Goal: Navigation & Orientation: Find specific page/section

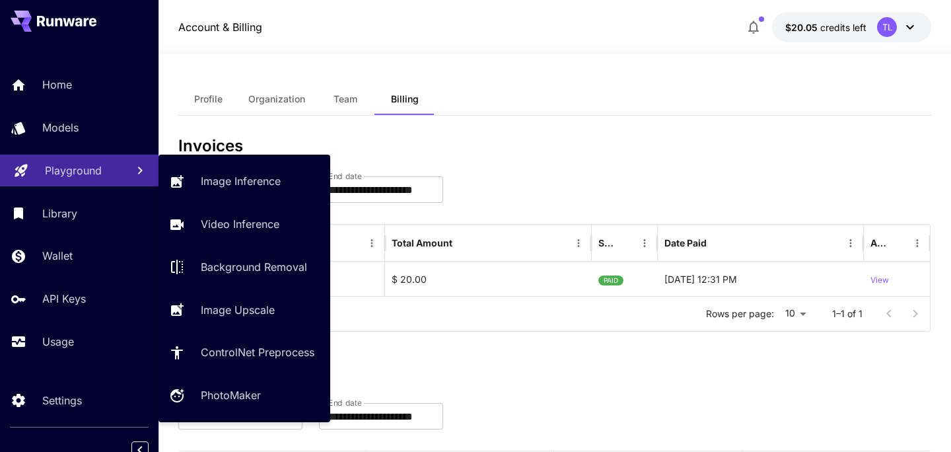
scroll to position [10, 0]
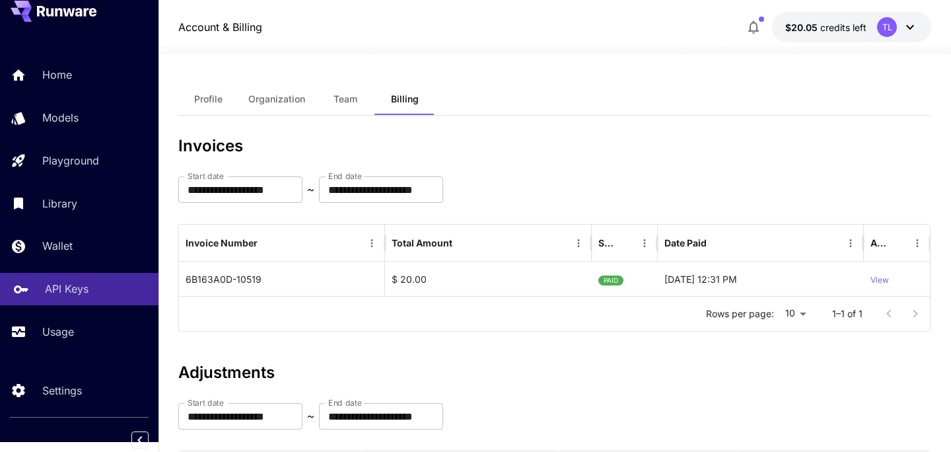
click at [79, 281] on p "API Keys" at bounding box center [67, 289] width 44 height 16
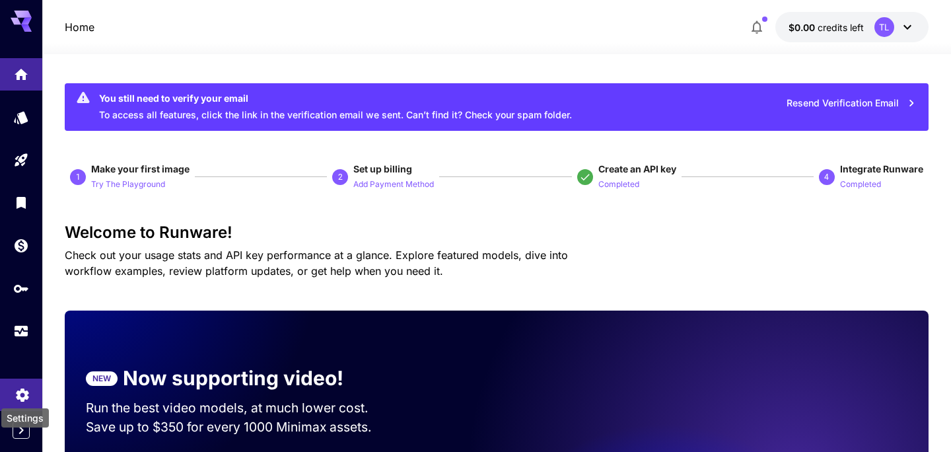
click at [20, 392] on icon "Settings" at bounding box center [22, 390] width 13 height 13
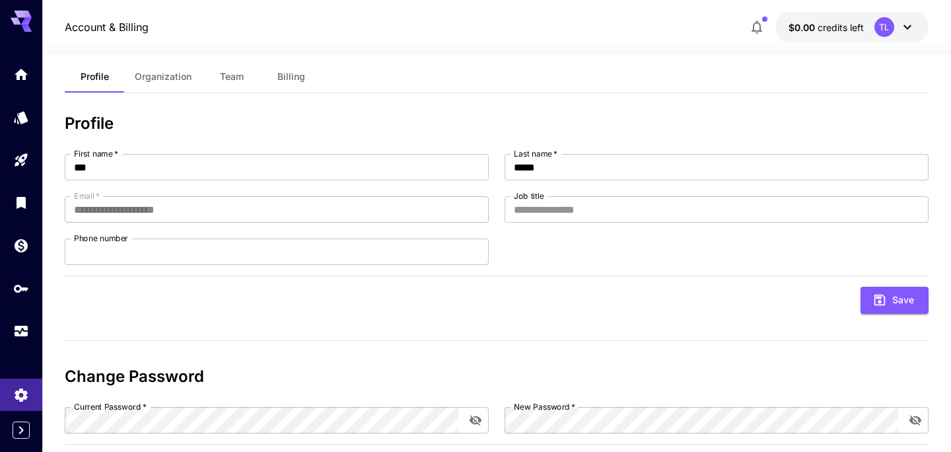
scroll to position [34, 0]
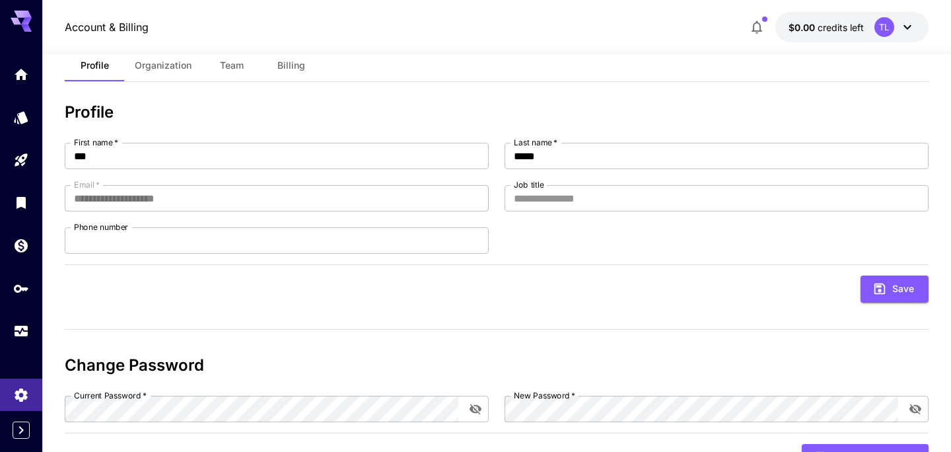
click at [166, 66] on span "Organization" at bounding box center [163, 65] width 57 height 12
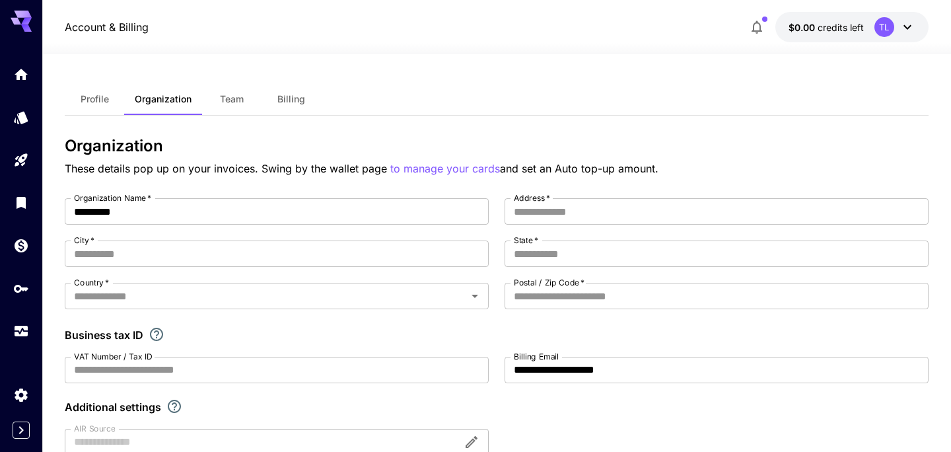
click at [238, 95] on span "Team" at bounding box center [232, 99] width 24 height 12
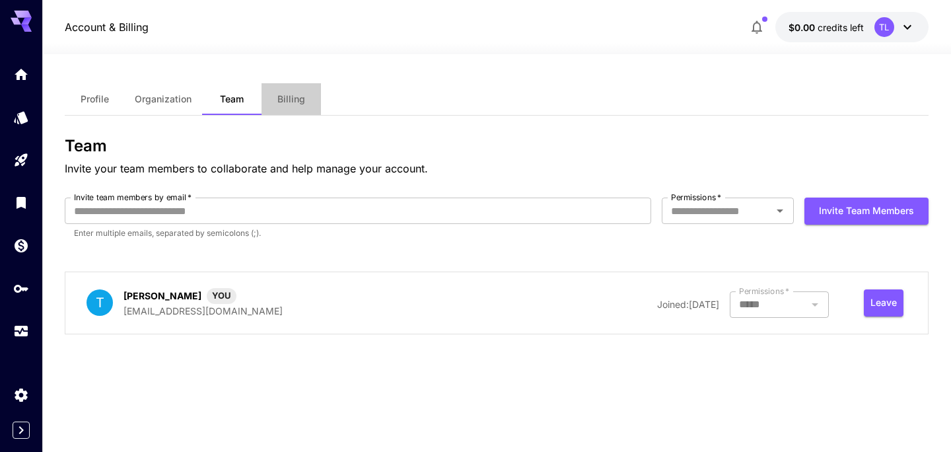
click at [286, 96] on span "Billing" at bounding box center [291, 99] width 28 height 12
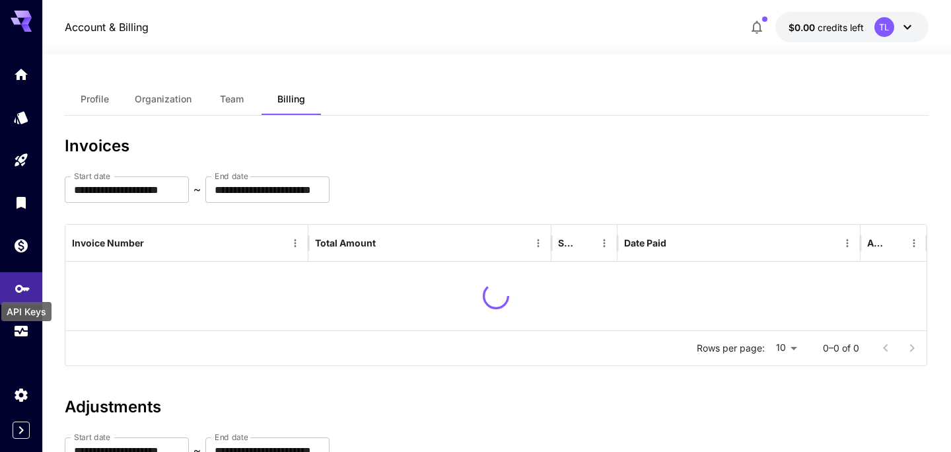
click at [17, 288] on icon "API Keys" at bounding box center [22, 284] width 15 height 8
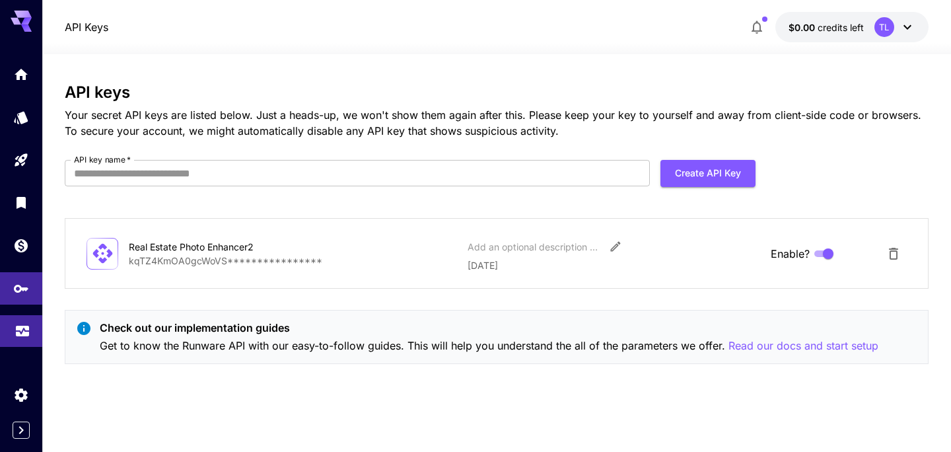
click at [26, 337] on link at bounding box center [21, 331] width 42 height 32
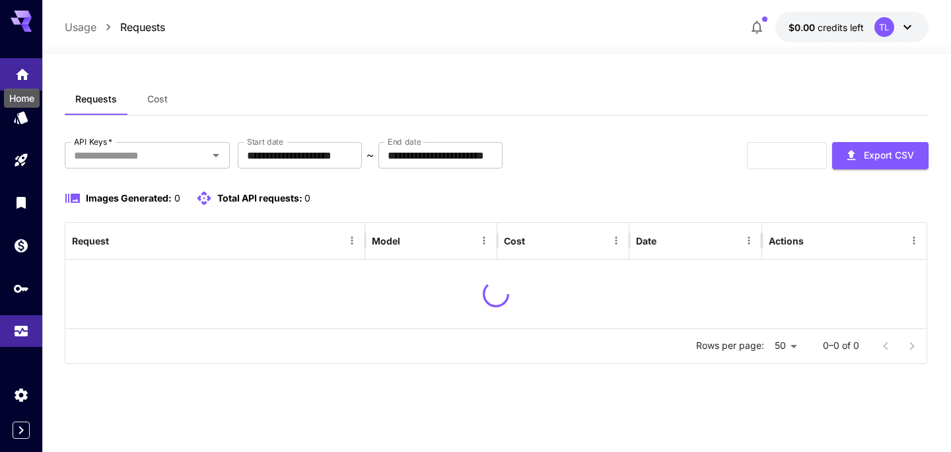
click at [27, 77] on icon "Home" at bounding box center [23, 71] width 16 height 16
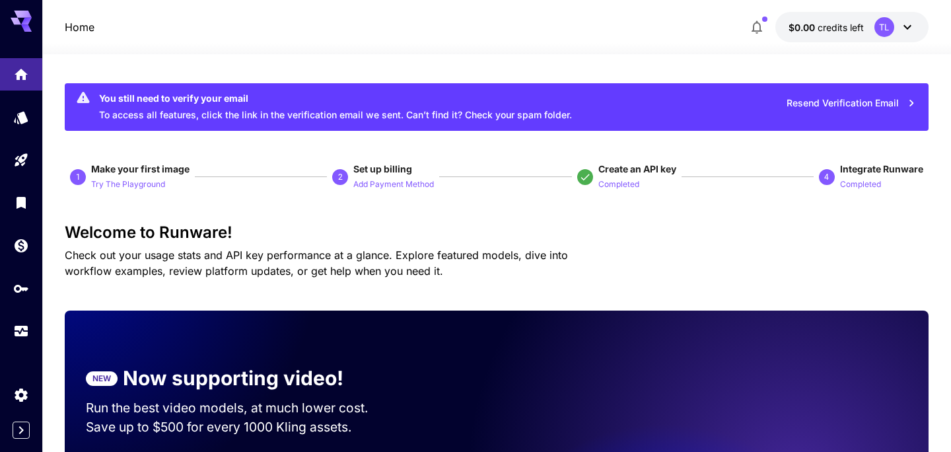
scroll to position [1, 0]
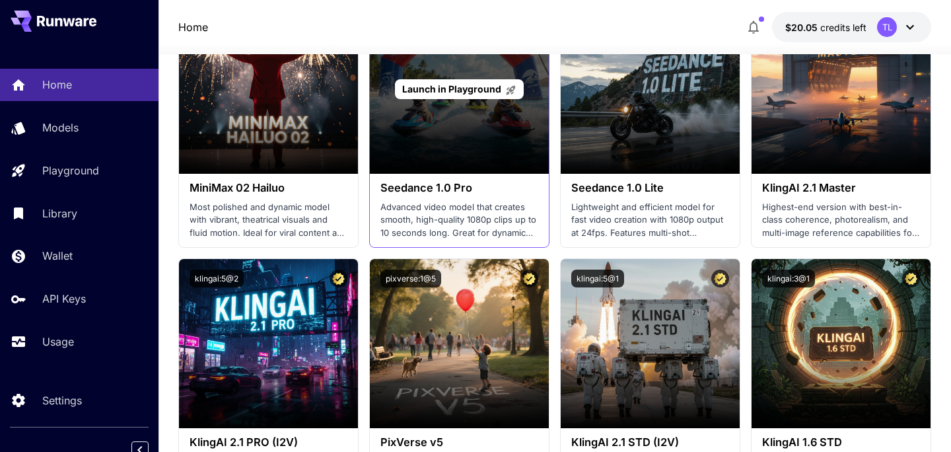
scroll to position [477, 0]
